Goal: Transaction & Acquisition: Purchase product/service

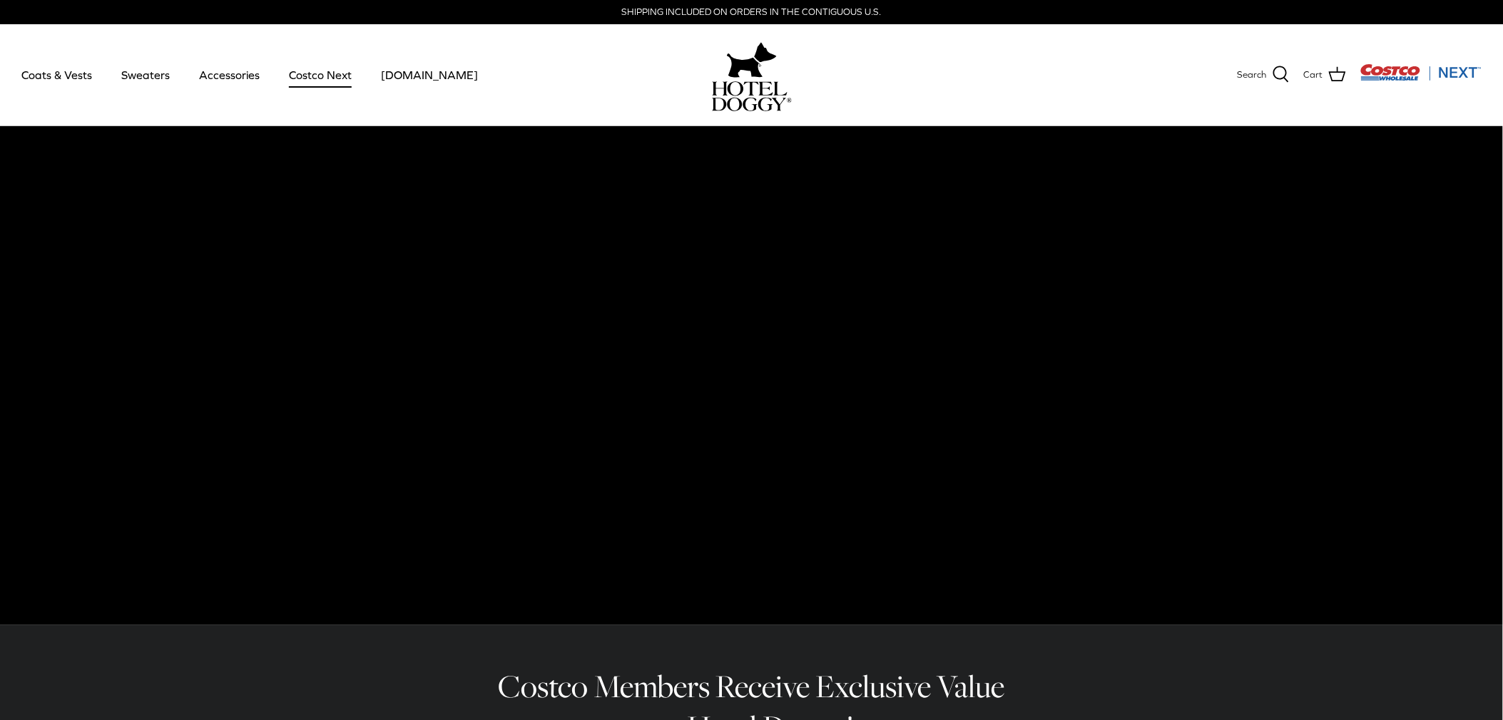
click at [329, 73] on link "Costco Next" at bounding box center [320, 75] width 88 height 49
click at [55, 76] on link "Coats & Vests" at bounding box center [57, 75] width 96 height 49
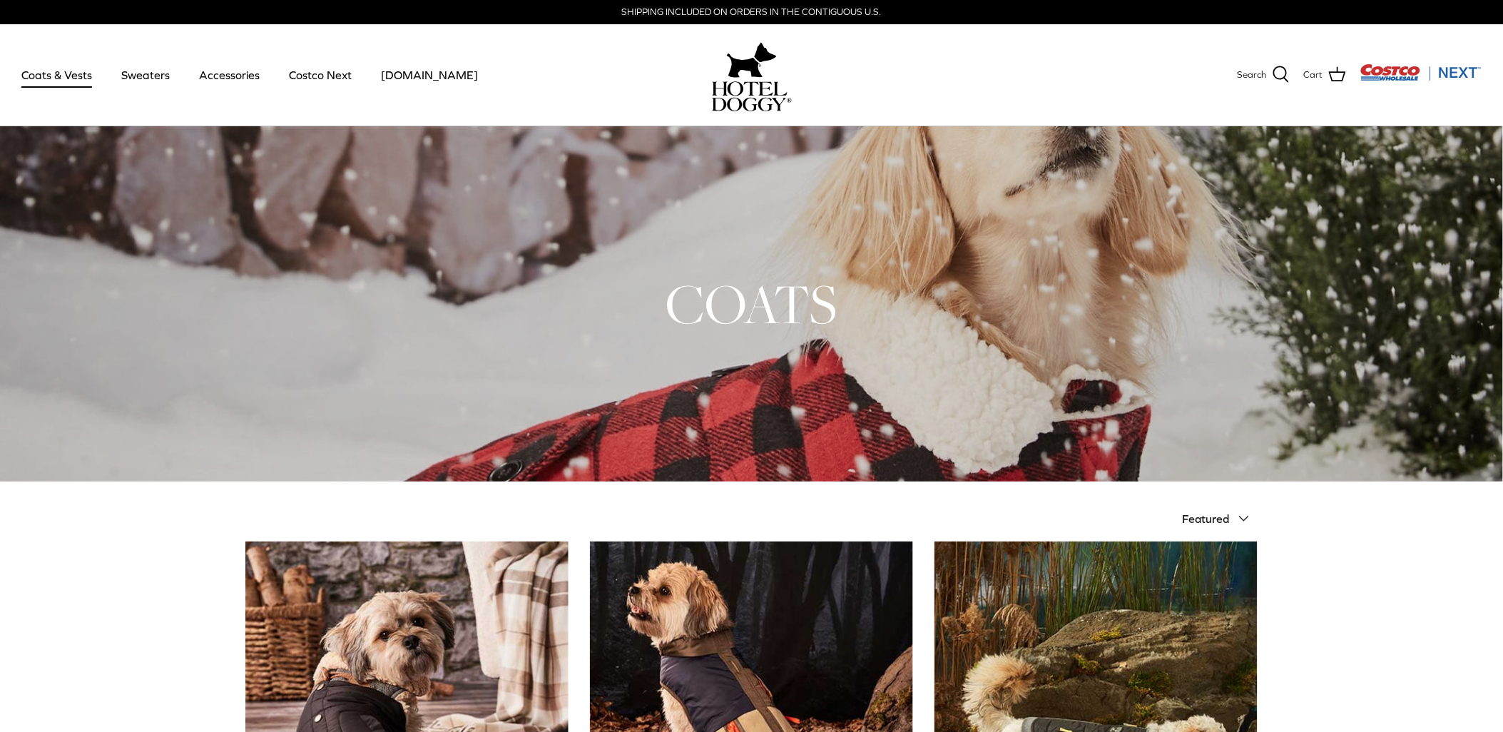
click at [1446, 73] on img "Costco Next" at bounding box center [1420, 72] width 121 height 18
